Goal: Task Accomplishment & Management: Manage account settings

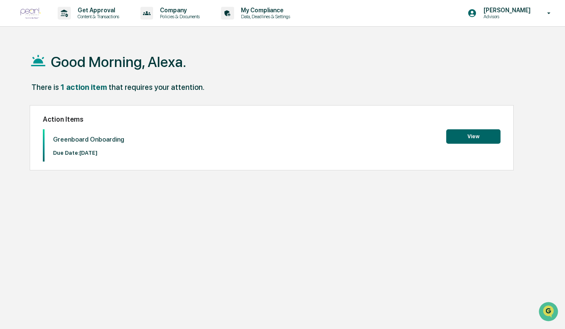
click at [33, 246] on div "Good Morning, Alexa. There is 1 action item that requires your attention. Actio…" at bounding box center [284, 204] width 534 height 329
click at [466, 135] on button "View" at bounding box center [473, 136] width 54 height 14
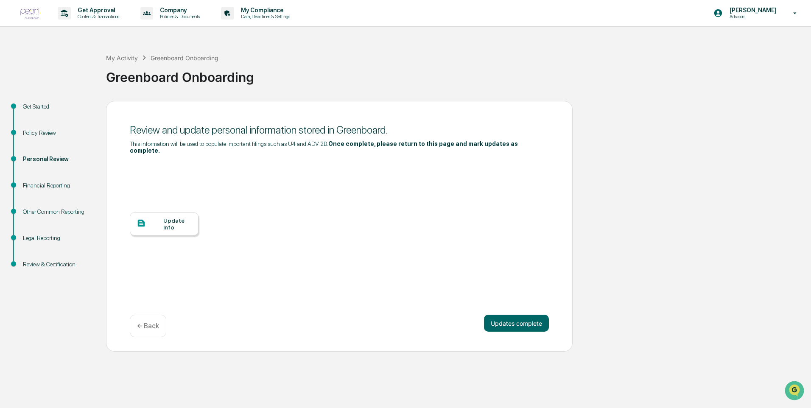
click at [170, 220] on div "Update Info" at bounding box center [177, 224] width 28 height 14
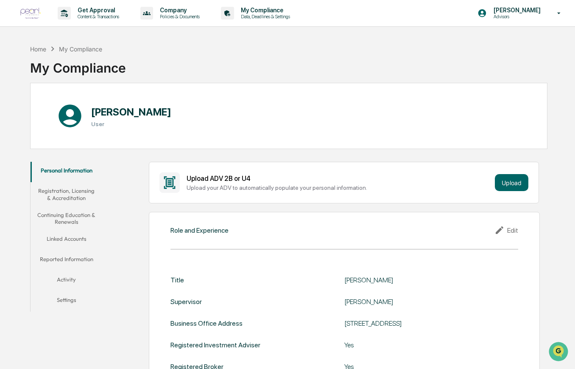
click at [77, 195] on button "Registration, Licensing & Accreditation" at bounding box center [67, 194] width 72 height 24
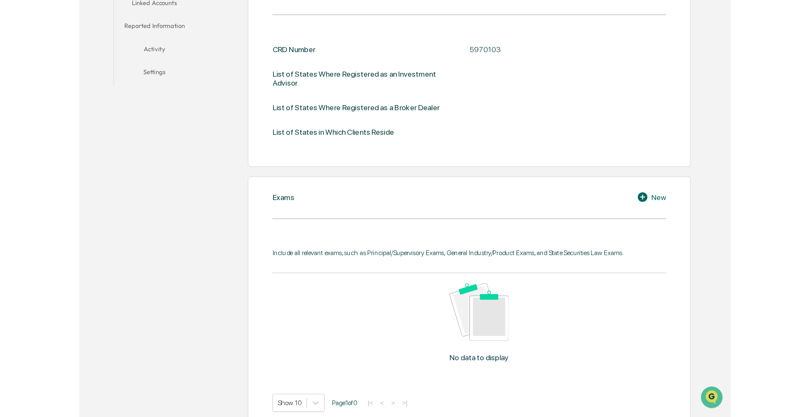
scroll to position [254, 0]
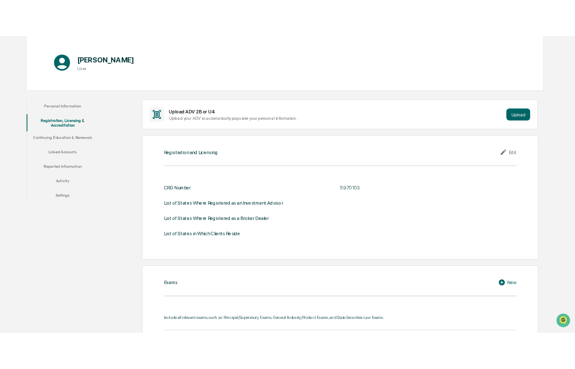
scroll to position [0, 0]
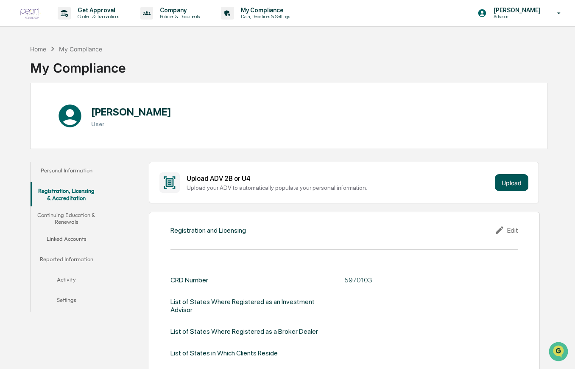
click at [512, 187] on button "Upload" at bounding box center [512, 182] width 34 height 17
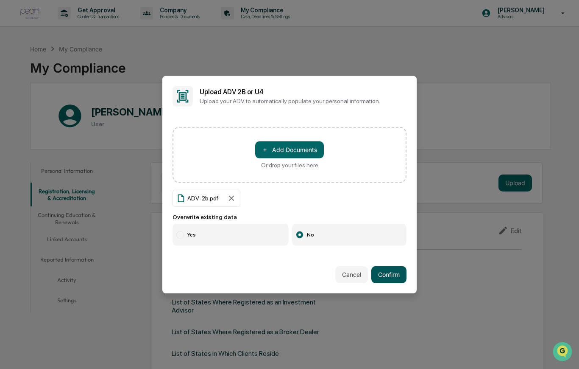
click at [399, 271] on button "Confirm" at bounding box center [388, 274] width 35 height 17
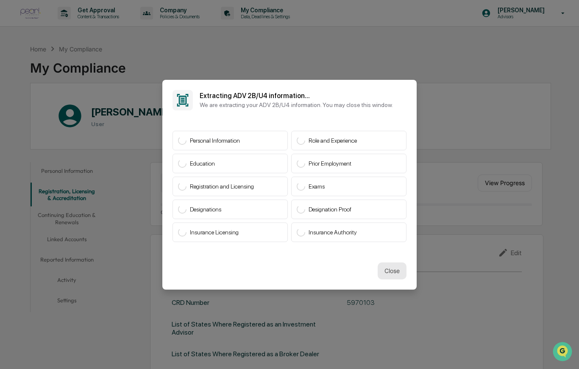
click at [382, 271] on button "Close" at bounding box center [392, 270] width 29 height 17
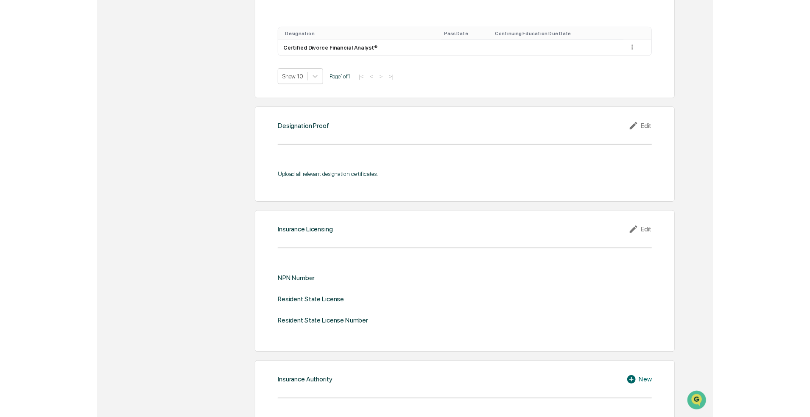
scroll to position [679, 0]
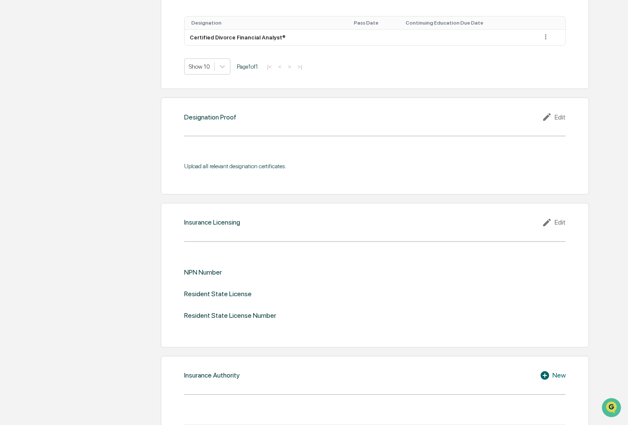
click at [143, 185] on div "Upload ADV 2B or U4 Upload your ADV to automatically populate your personal inf…" at bounding box center [356, 26] width 482 height 1090
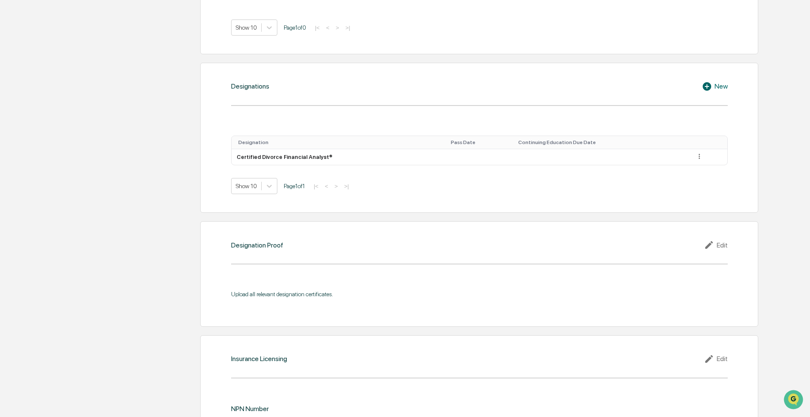
scroll to position [424, 0]
